Goal: Information Seeking & Learning: Learn about a topic

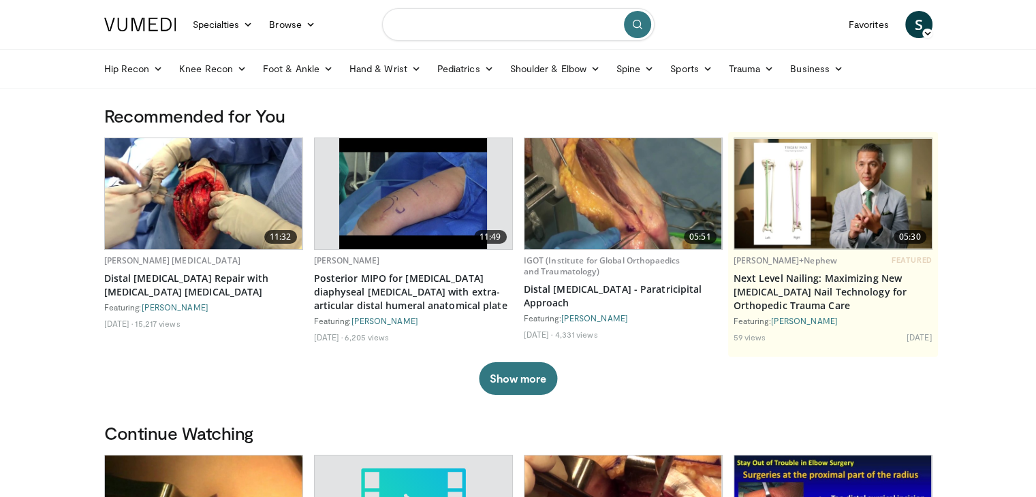
click at [501, 22] on input "Search topics, interventions" at bounding box center [518, 24] width 272 height 33
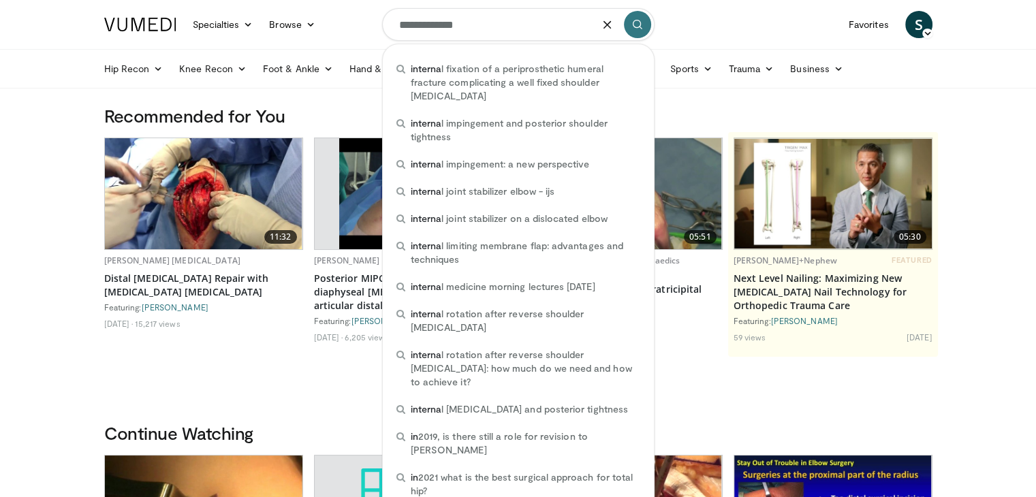
type input "**********"
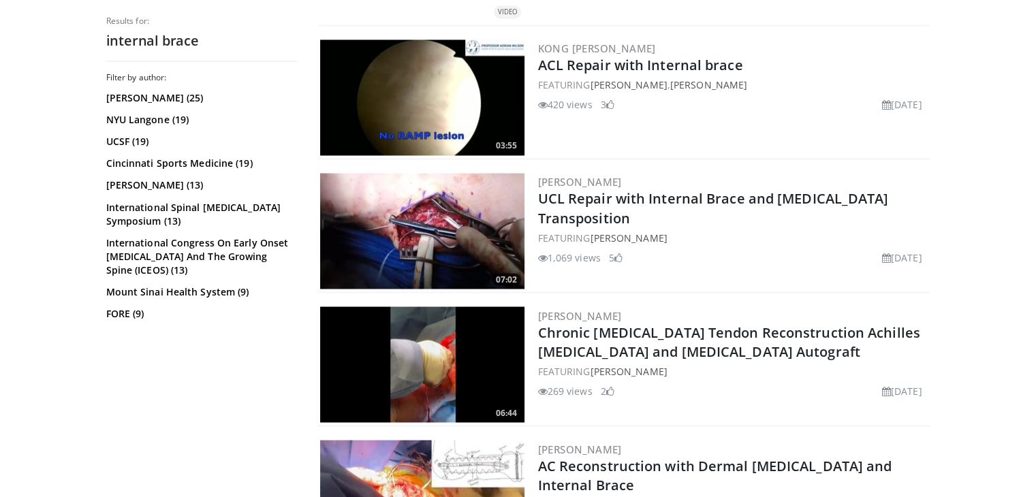
scroll to position [2452, 0]
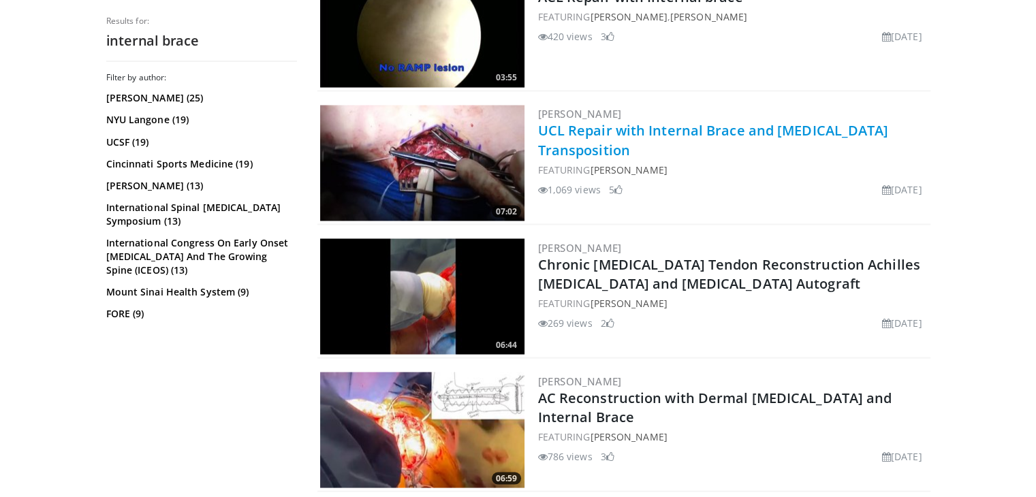
click at [610, 125] on link "UCL Repair with Internal Brace and [MEDICAL_DATA] Transposition" at bounding box center [713, 139] width 351 height 37
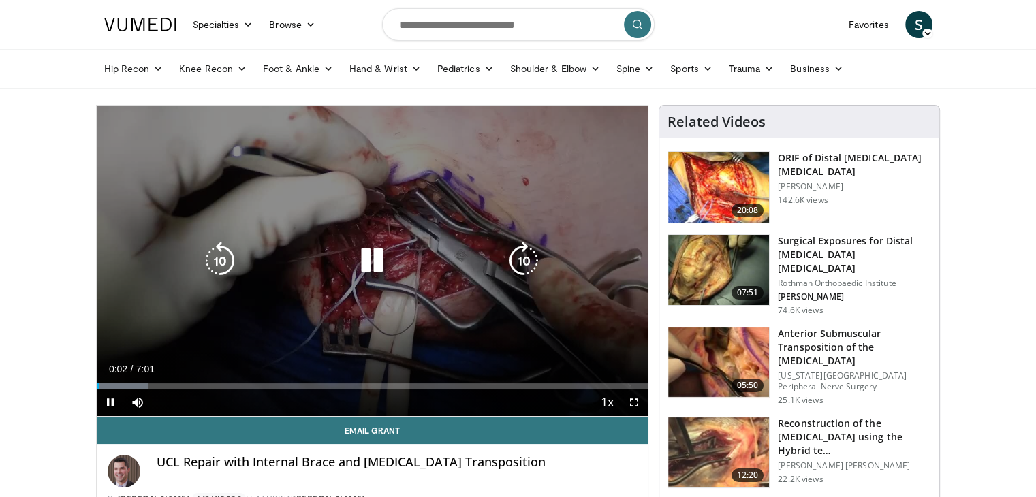
click at [378, 257] on icon "Video Player" at bounding box center [372, 261] width 38 height 38
click at [375, 251] on icon "Video Player" at bounding box center [372, 261] width 38 height 38
drag, startPoint x: 627, startPoint y: 401, endPoint x: 627, endPoint y: 460, distance: 59.3
click at [627, 401] on span "Video Player" at bounding box center [633, 402] width 27 height 27
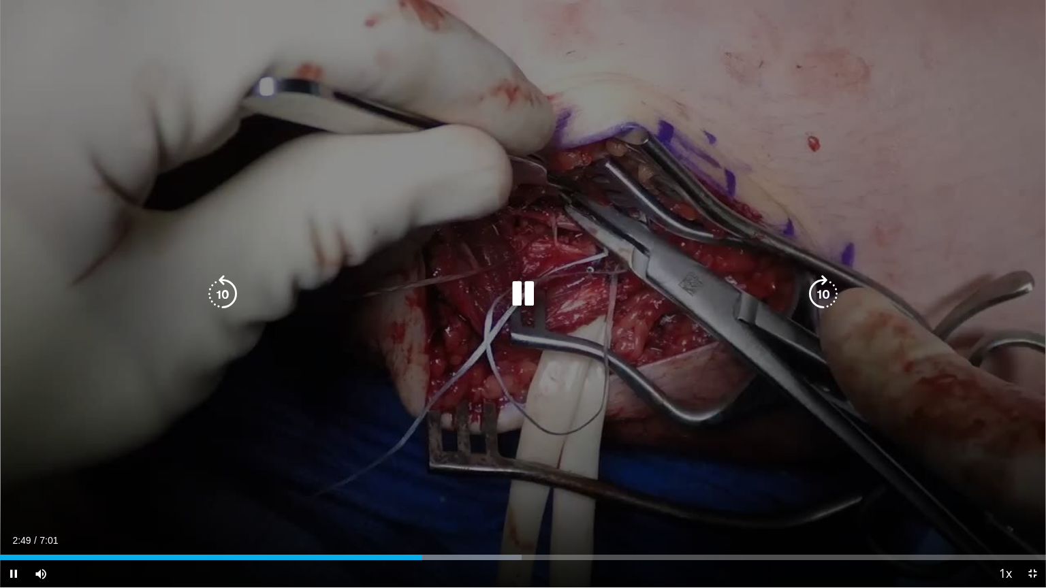
click at [531, 289] on icon "Video Player" at bounding box center [523, 294] width 38 height 38
click at [504, 302] on icon "Video Player" at bounding box center [523, 294] width 38 height 38
click at [218, 297] on icon "Video Player" at bounding box center [223, 294] width 38 height 38
click at [226, 309] on icon "Video Player" at bounding box center [223, 294] width 38 height 38
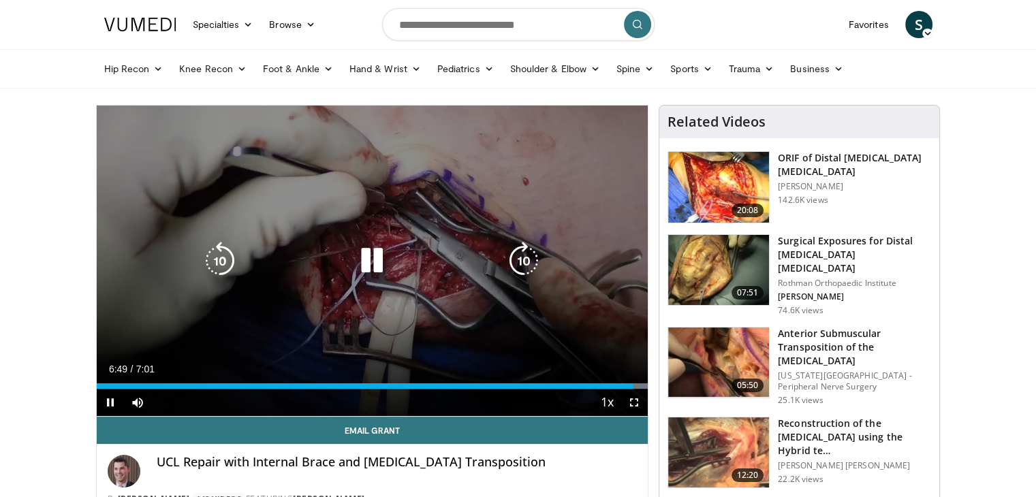
click at [365, 271] on icon "Video Player" at bounding box center [372, 261] width 38 height 38
click at [368, 255] on icon "Video Player" at bounding box center [372, 261] width 38 height 38
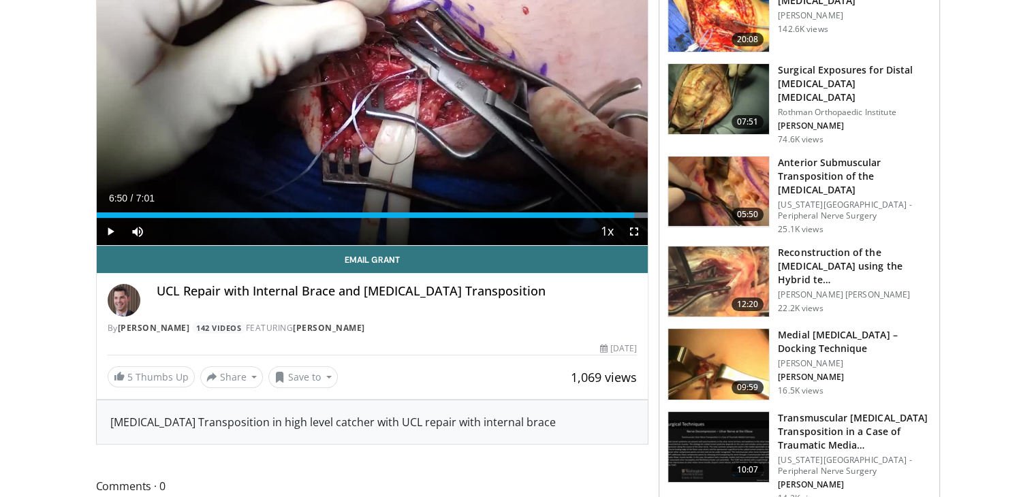
scroll to position [204, 0]
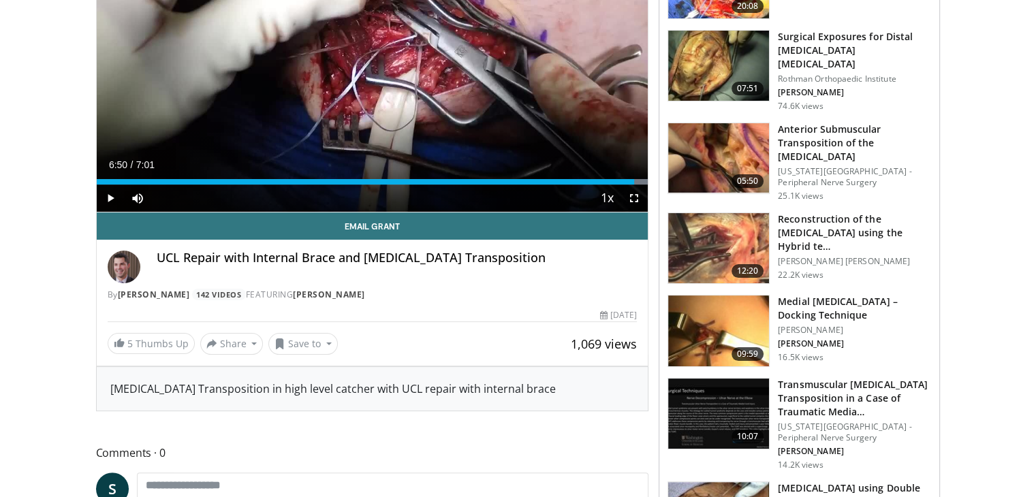
click at [717, 296] on img at bounding box center [718, 331] width 101 height 71
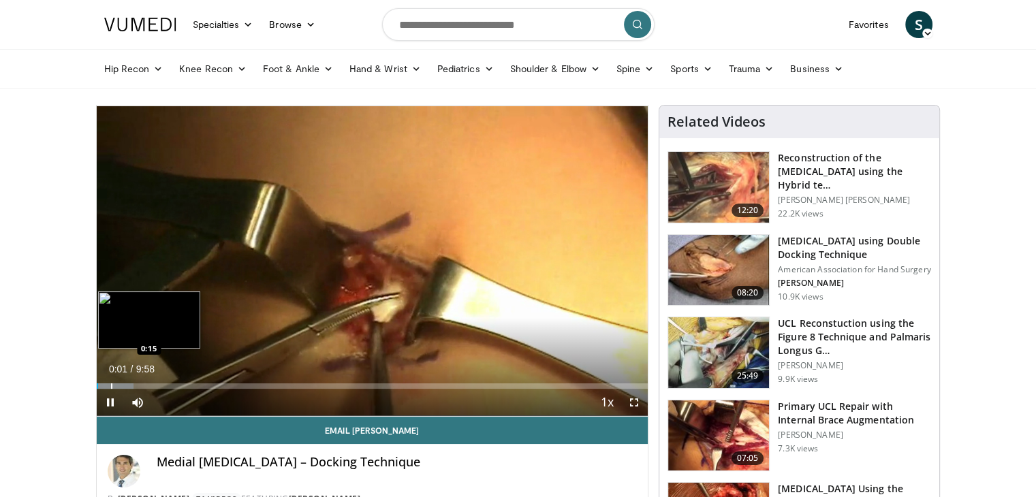
click at [112, 385] on div "Progress Bar" at bounding box center [111, 385] width 1 height 5
click at [155, 385] on div "Progress Bar" at bounding box center [129, 385] width 64 height 5
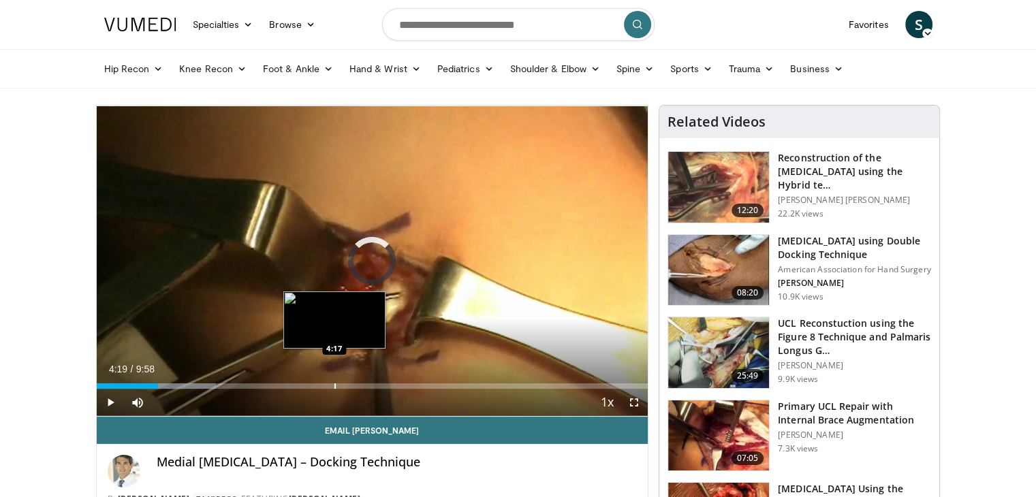
click at [335, 386] on div "Loaded : 21.69% 4:19 4:17" at bounding box center [373, 385] width 552 height 5
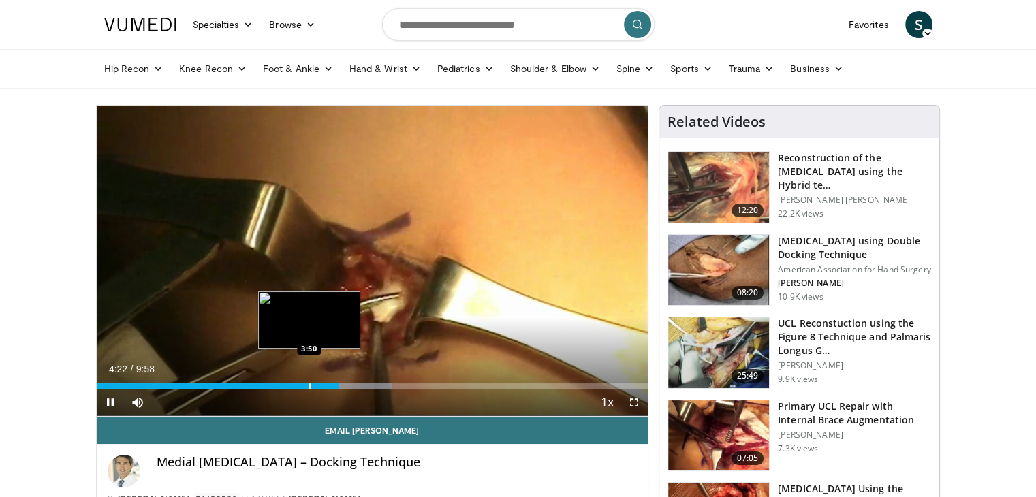
click at [307, 383] on div "4:22" at bounding box center [218, 385] width 242 height 5
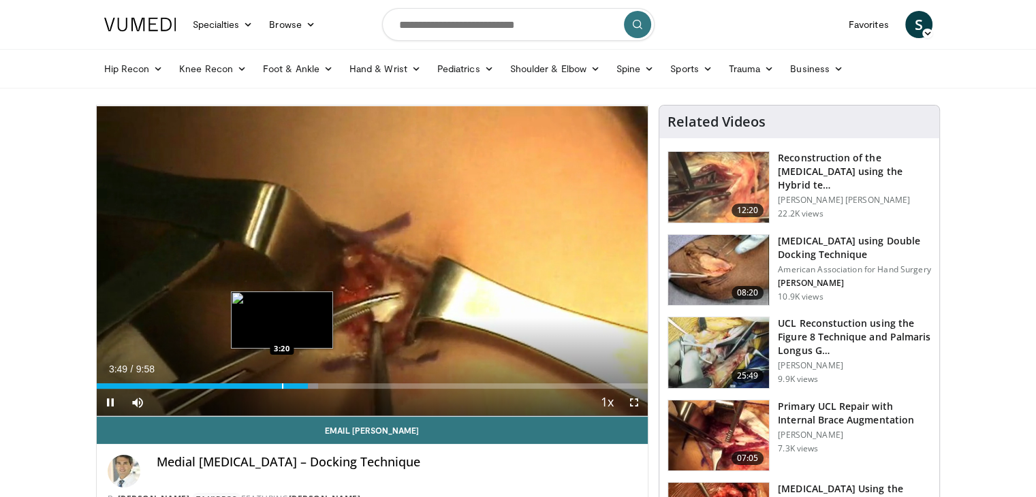
click at [282, 385] on div "Progress Bar" at bounding box center [282, 385] width 1 height 5
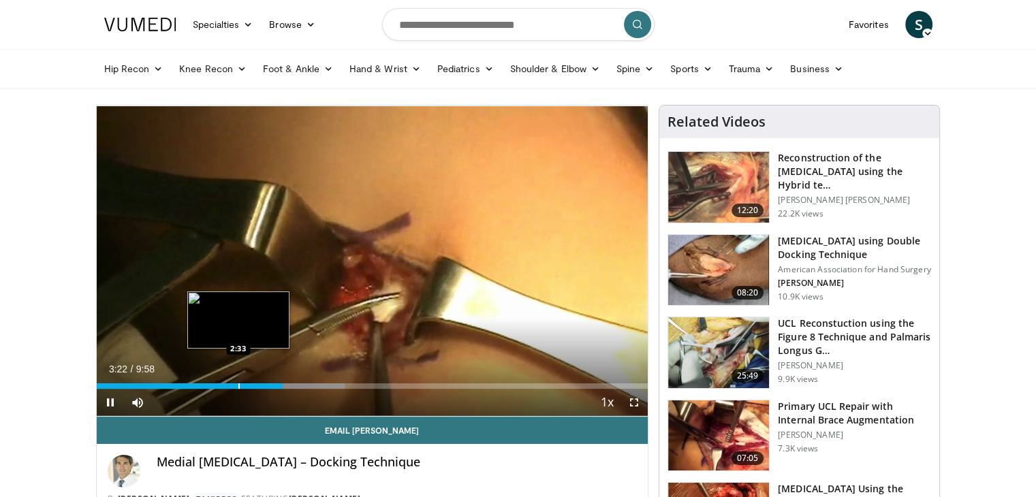
click at [238, 386] on div "Progress Bar" at bounding box center [238, 385] width 1 height 5
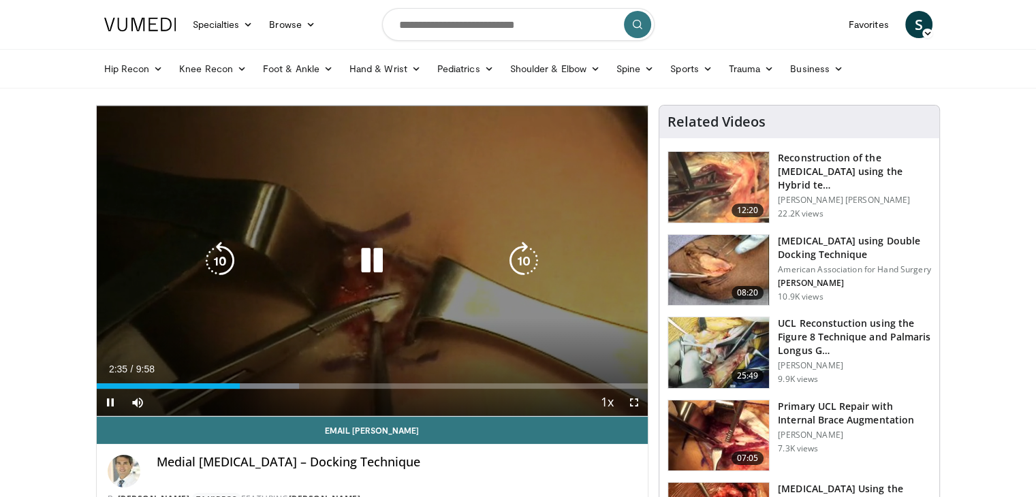
click at [373, 268] on icon "Video Player" at bounding box center [372, 261] width 38 height 38
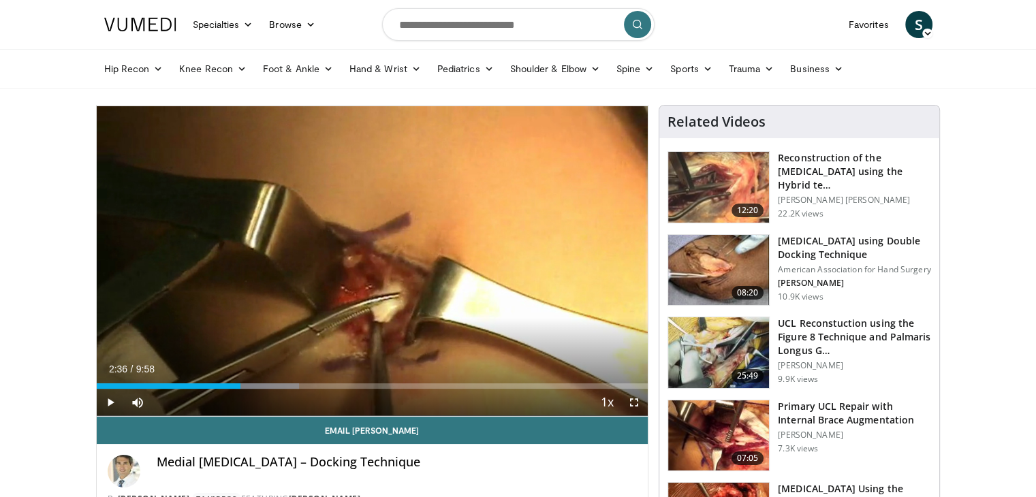
click at [719, 341] on img at bounding box center [718, 352] width 101 height 71
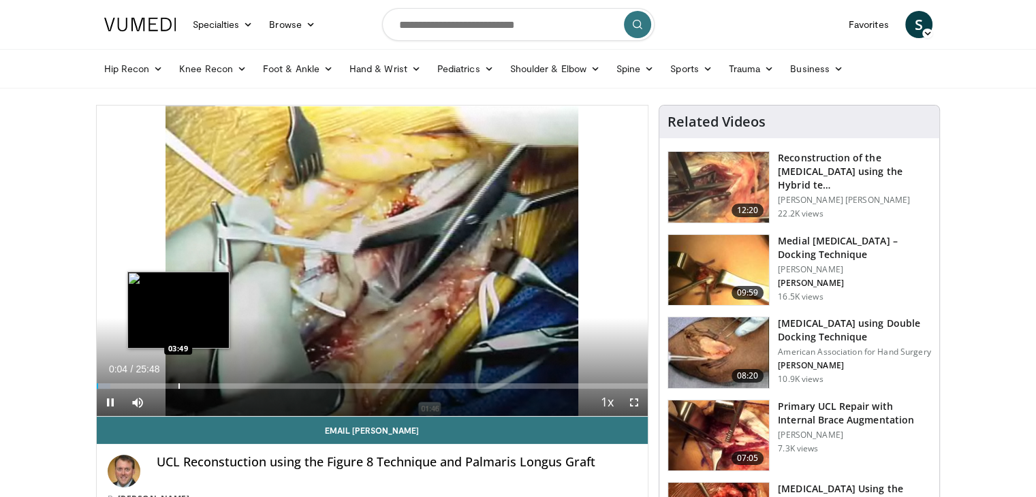
click at [178, 384] on div "Progress Bar" at bounding box center [178, 385] width 1 height 5
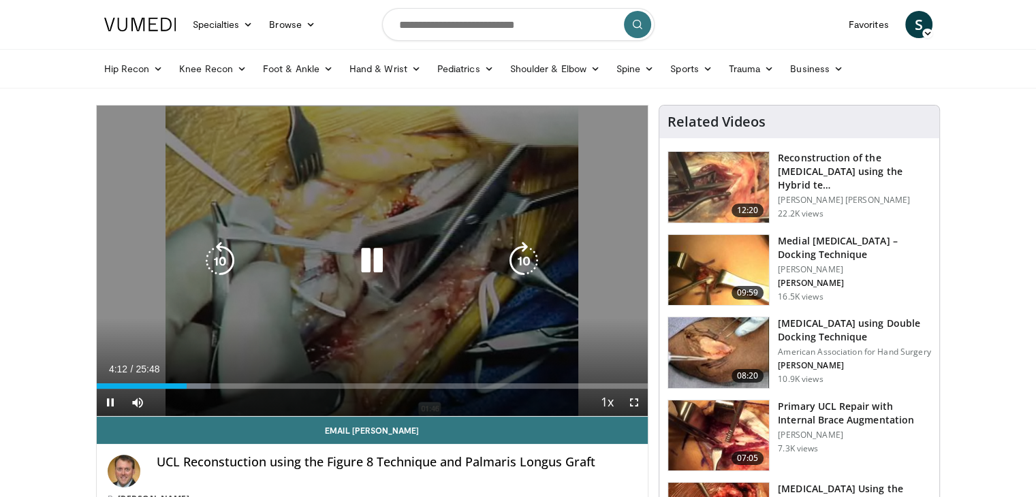
click at [365, 255] on icon "Video Player" at bounding box center [372, 261] width 38 height 38
click at [368, 251] on icon "Video Player" at bounding box center [372, 261] width 38 height 38
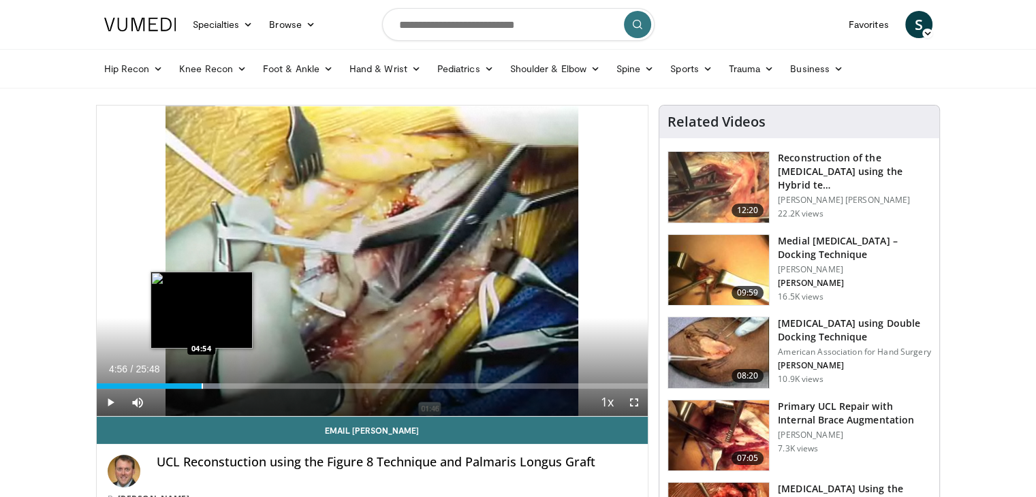
click at [202, 385] on div "Progress Bar" at bounding box center [202, 385] width 1 height 5
click at [211, 383] on div "Progress Bar" at bounding box center [211, 385] width 1 height 5
click at [198, 385] on div "Loaded : 23.85% 05:23 04:48" at bounding box center [373, 385] width 552 height 5
click at [202, 385] on div "Progress Bar" at bounding box center [202, 385] width 1 height 5
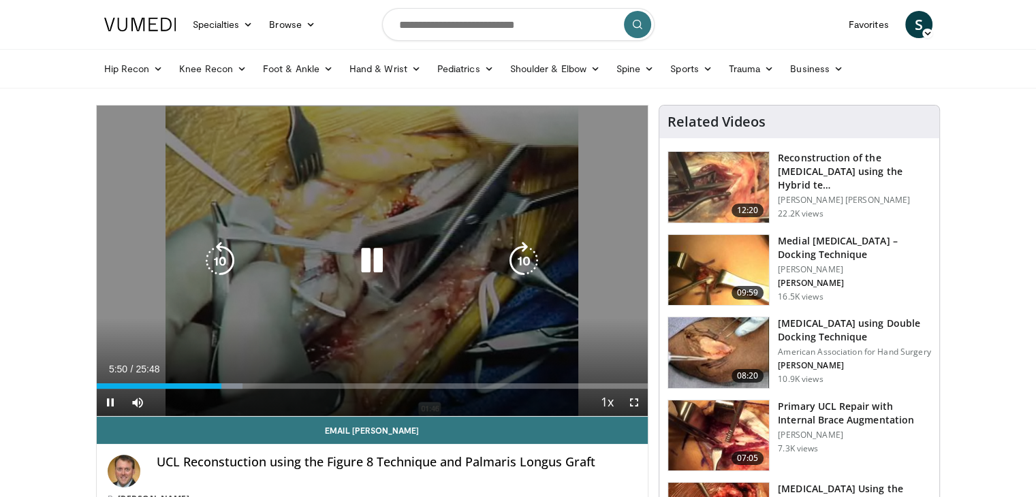
click at [364, 265] on icon "Video Player" at bounding box center [372, 261] width 38 height 38
click at [351, 252] on div "Video Player" at bounding box center [371, 260] width 331 height 27
click at [366, 265] on icon "Video Player" at bounding box center [372, 261] width 38 height 38
click at [371, 269] on icon "Video Player" at bounding box center [372, 261] width 38 height 38
click at [368, 264] on icon "Video Player" at bounding box center [372, 261] width 38 height 38
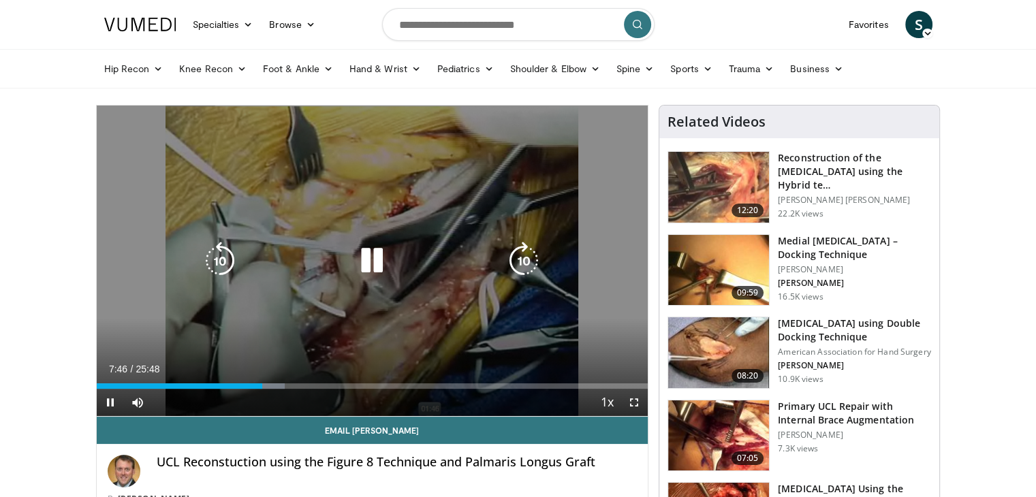
click at [384, 259] on icon "Video Player" at bounding box center [372, 261] width 38 height 38
click at [379, 259] on icon "Video Player" at bounding box center [372, 261] width 38 height 38
click at [368, 253] on icon "Video Player" at bounding box center [372, 261] width 38 height 38
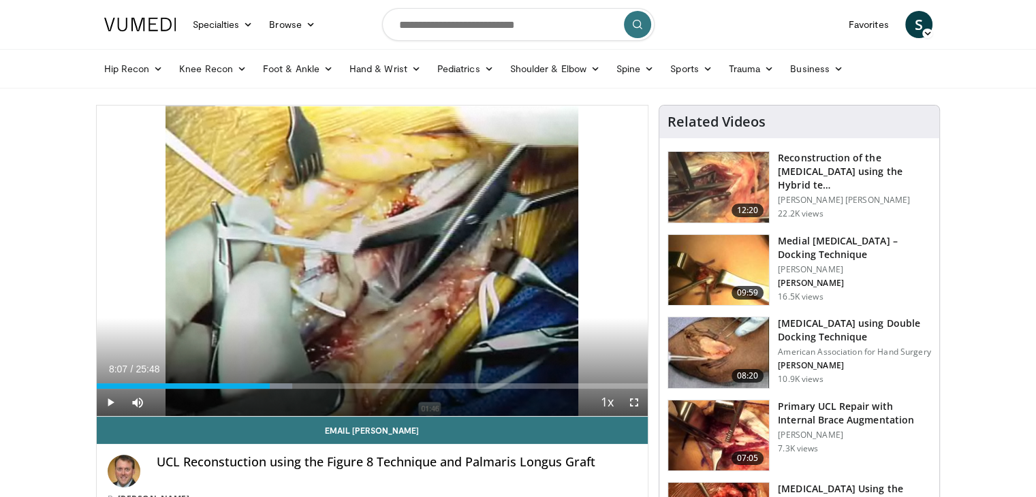
click at [368, 253] on div "10 seconds Tap to unmute" at bounding box center [373, 261] width 552 height 311
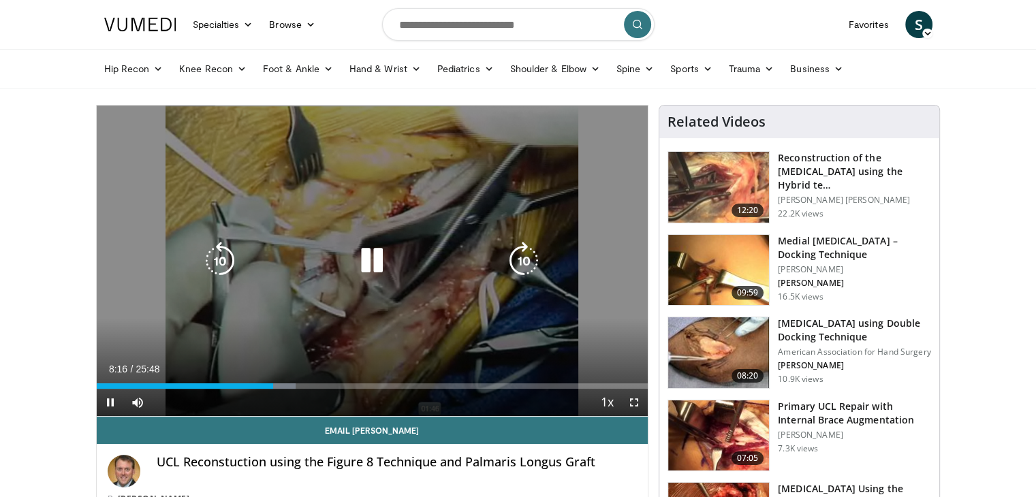
click at [384, 260] on icon "Video Player" at bounding box center [372, 261] width 38 height 38
click at [368, 268] on icon "Video Player" at bounding box center [372, 261] width 38 height 38
click at [319, 195] on div "10 seconds Tap to unmute" at bounding box center [373, 261] width 552 height 311
